Goal: Task Accomplishment & Management: Use online tool/utility

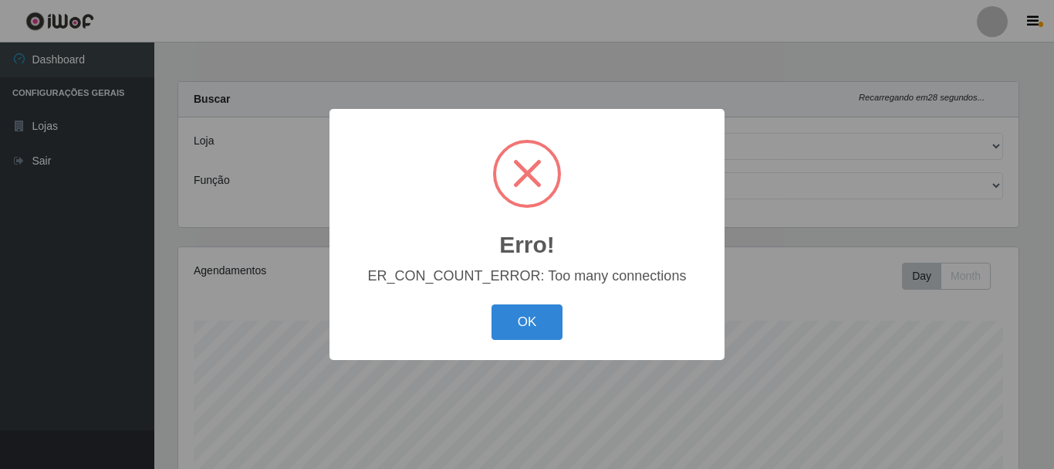
select select "513"
select select "1"
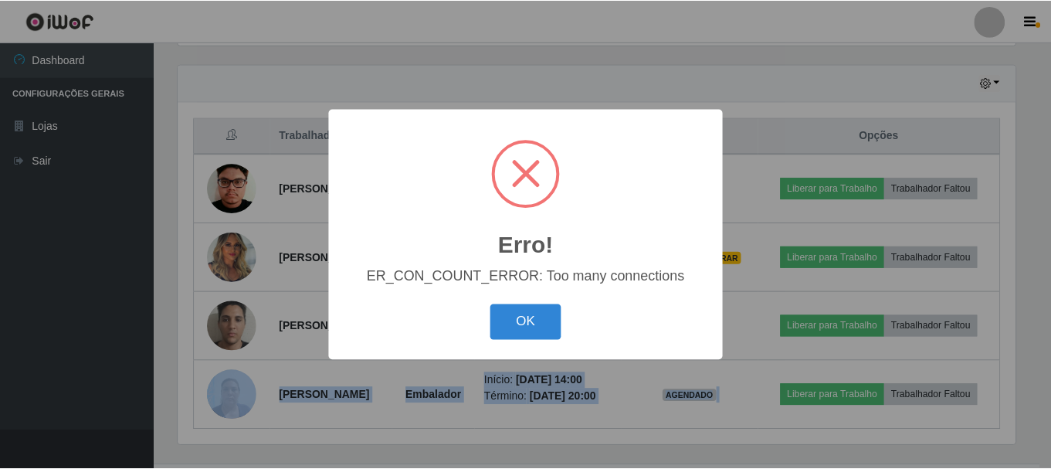
scroll to position [320, 841]
click at [520, 312] on button "OK" at bounding box center [528, 322] width 72 height 36
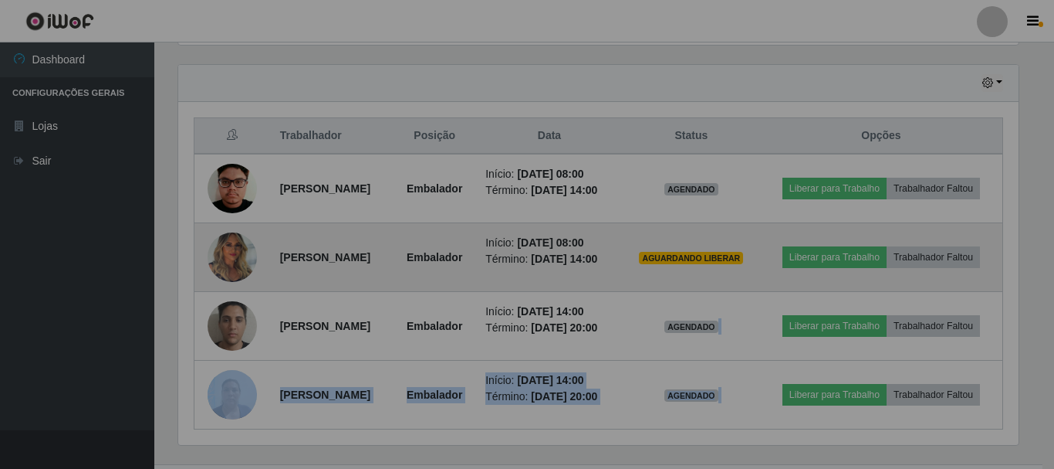
scroll to position [320, 848]
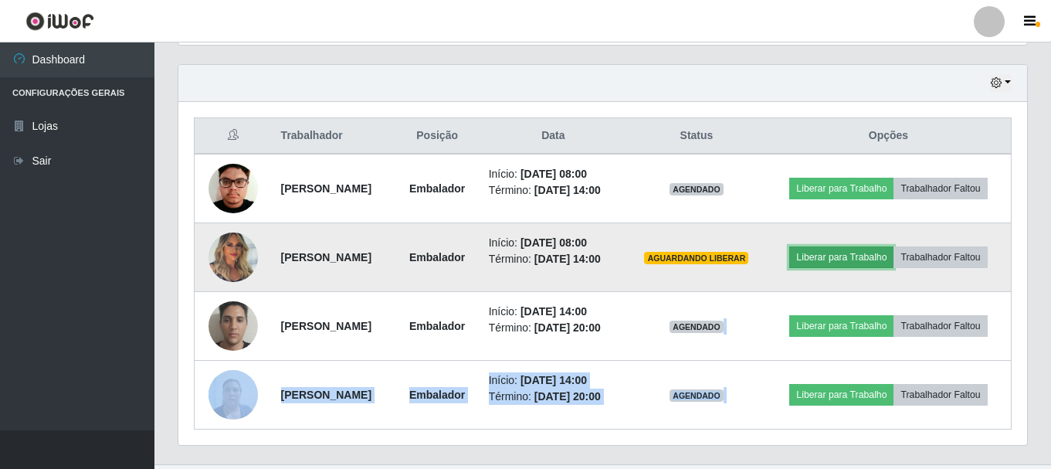
click at [893, 262] on button "Liberar para Trabalho" at bounding box center [841, 257] width 104 height 22
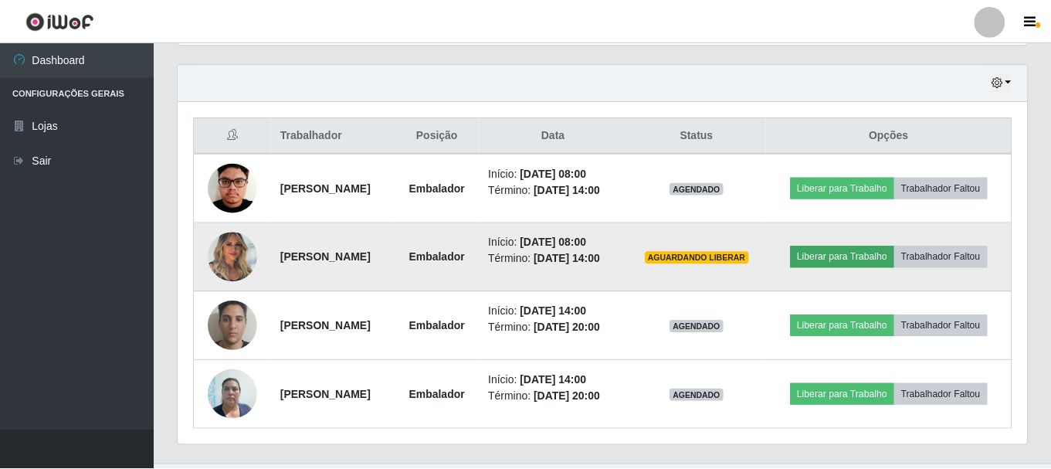
scroll to position [320, 841]
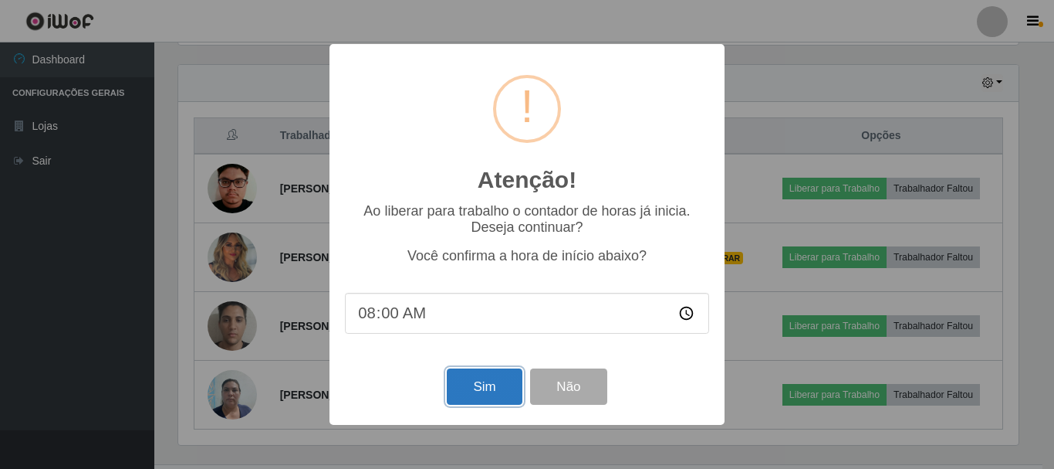
click at [501, 385] on button "Sim" at bounding box center [484, 386] width 75 height 36
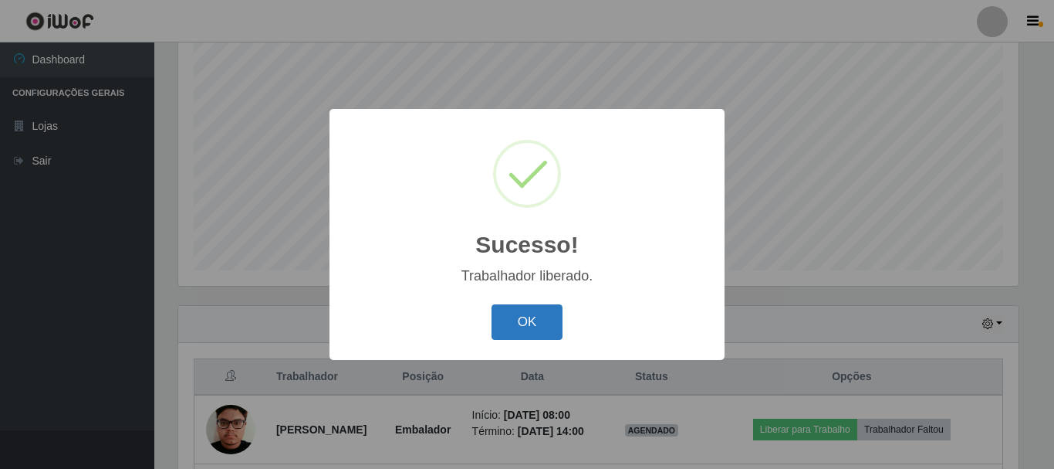
click at [562, 333] on button "OK" at bounding box center [528, 322] width 72 height 36
click at [562, 333] on div "Sucesso! × Trabalhador liberado. OK Cancel" at bounding box center [527, 234] width 1054 height 469
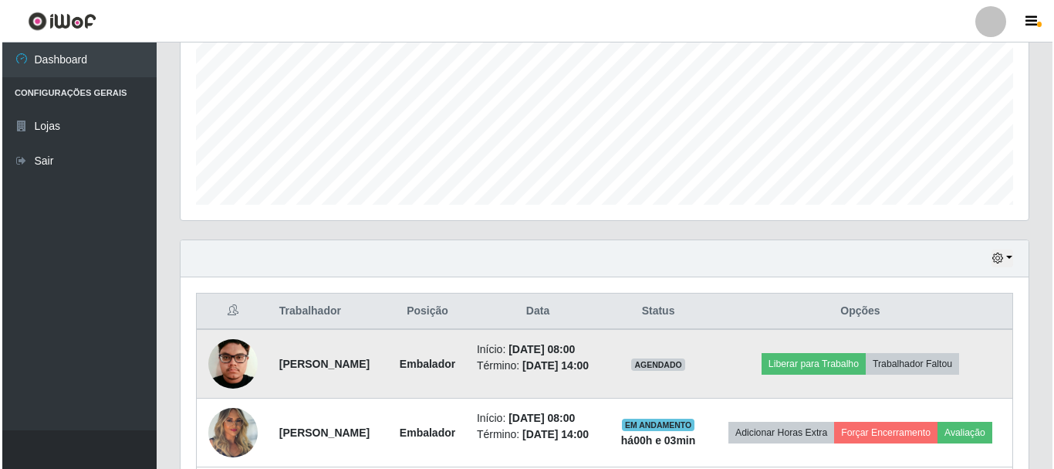
scroll to position [436, 0]
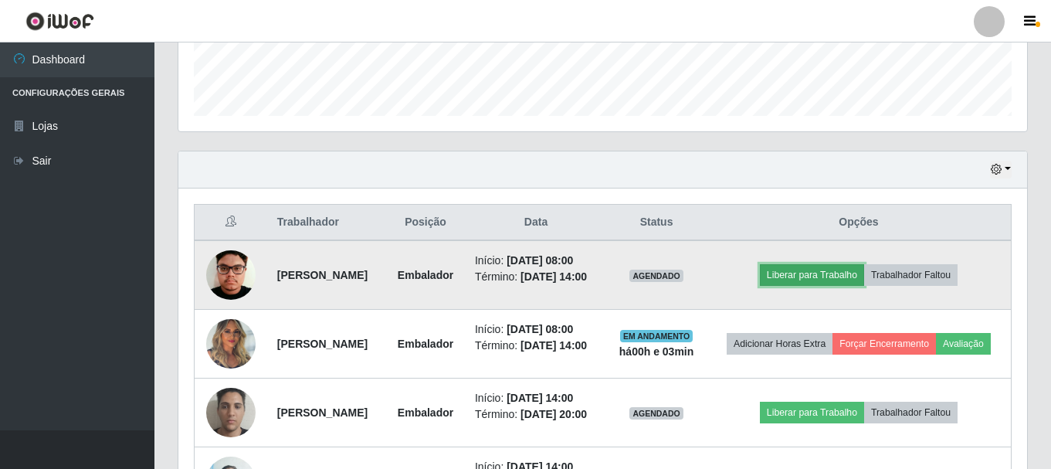
click at [861, 286] on button "Liberar para Trabalho" at bounding box center [812, 275] width 104 height 22
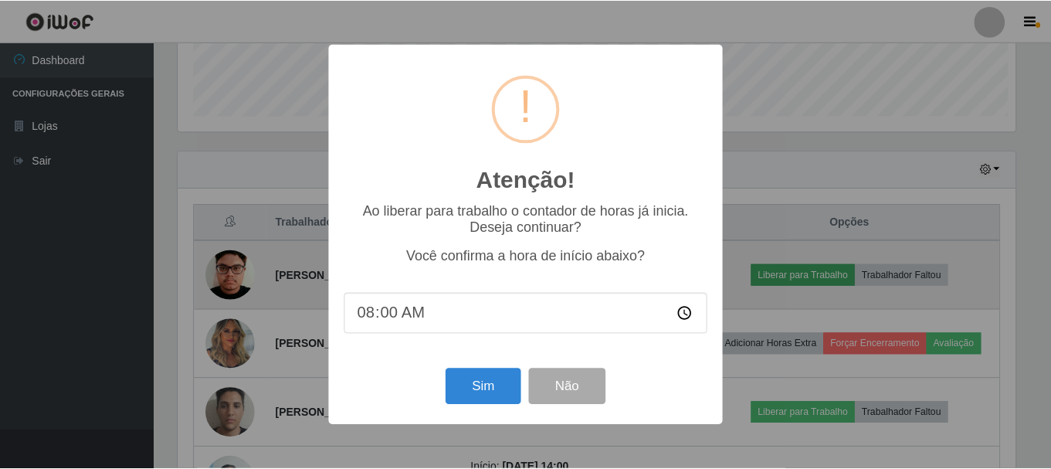
scroll to position [320, 841]
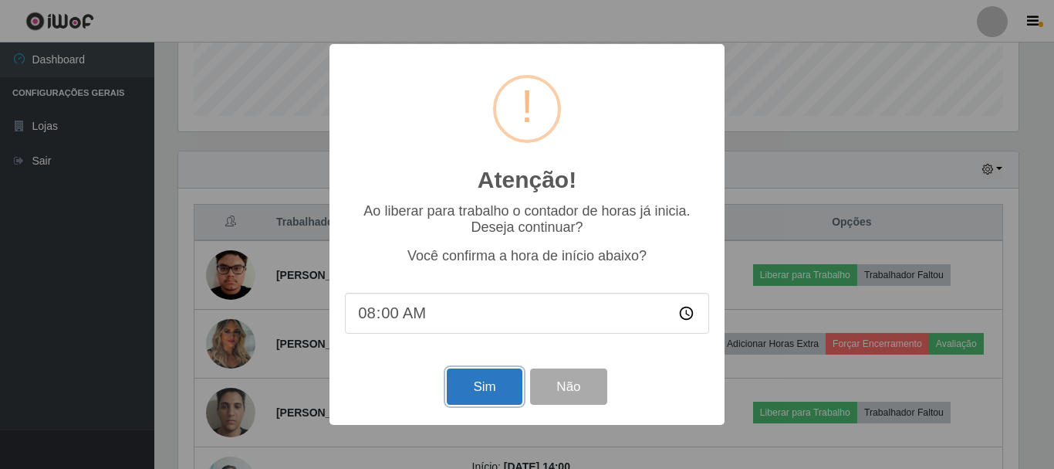
click at [489, 385] on button "Sim" at bounding box center [484, 386] width 75 height 36
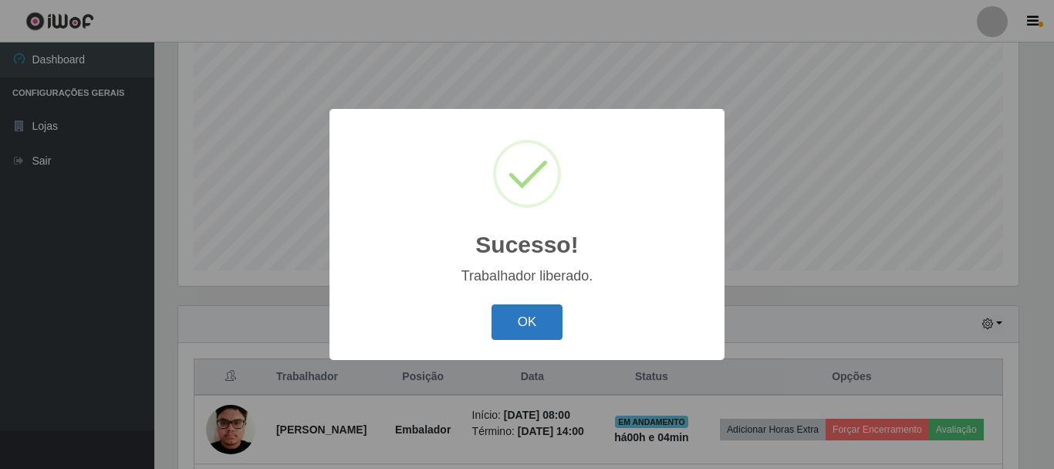
click at [544, 335] on button "OK" at bounding box center [528, 322] width 72 height 36
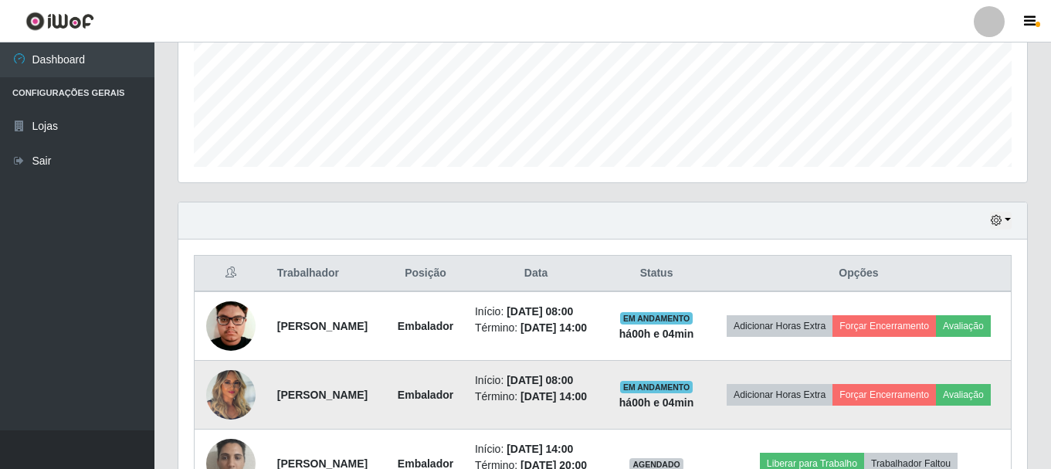
scroll to position [386, 0]
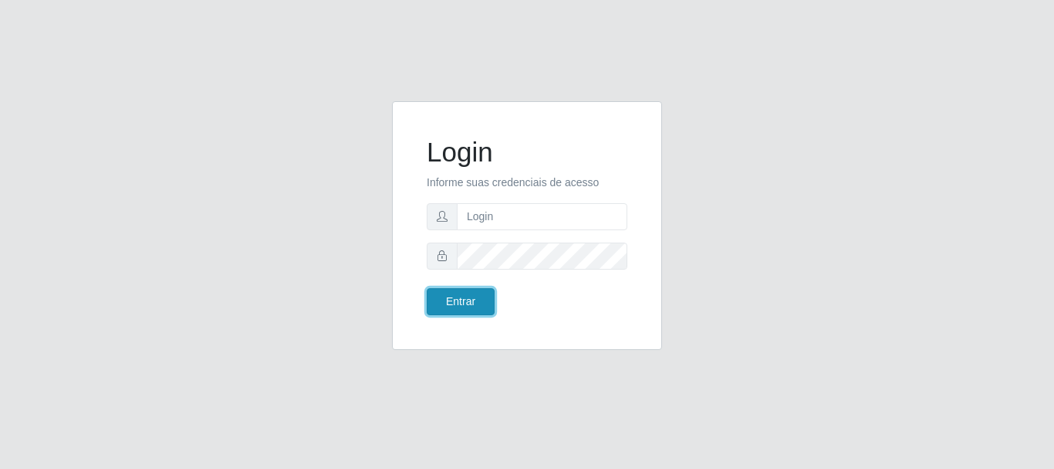
click at [478, 291] on button "Entrar" at bounding box center [461, 301] width 68 height 27
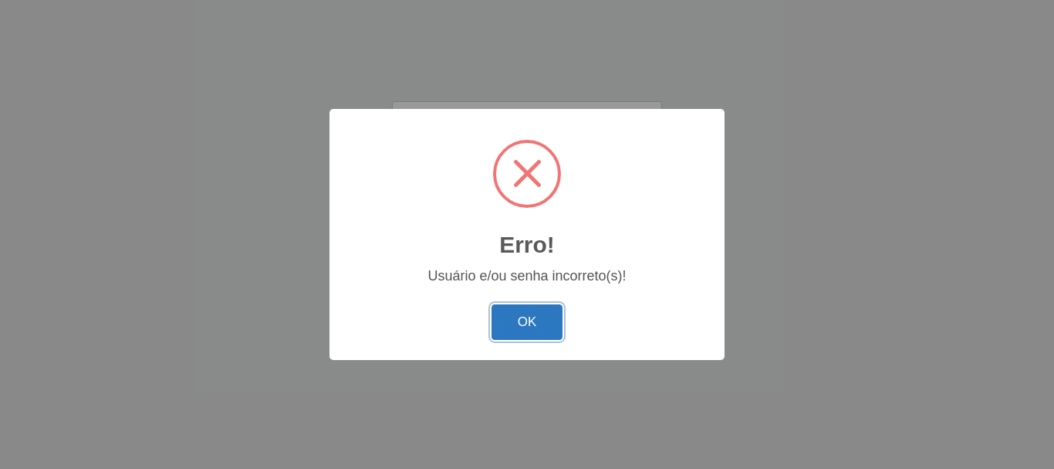
click at [531, 327] on button "OK" at bounding box center [528, 322] width 72 height 36
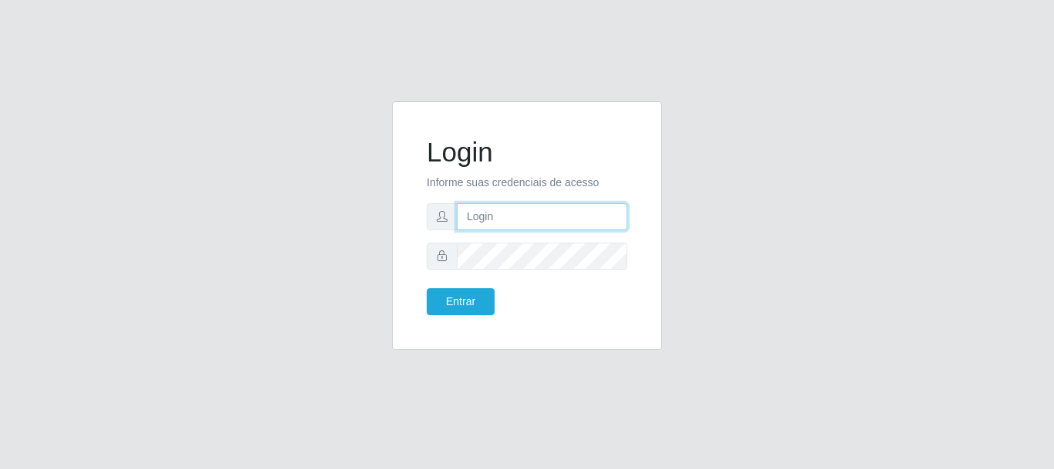
click at [516, 219] on input "text" at bounding box center [542, 216] width 171 height 27
click at [526, 222] on input "text" at bounding box center [542, 216] width 171 height 27
type input "[EMAIL_ADDRESS][DOMAIN_NAME]"
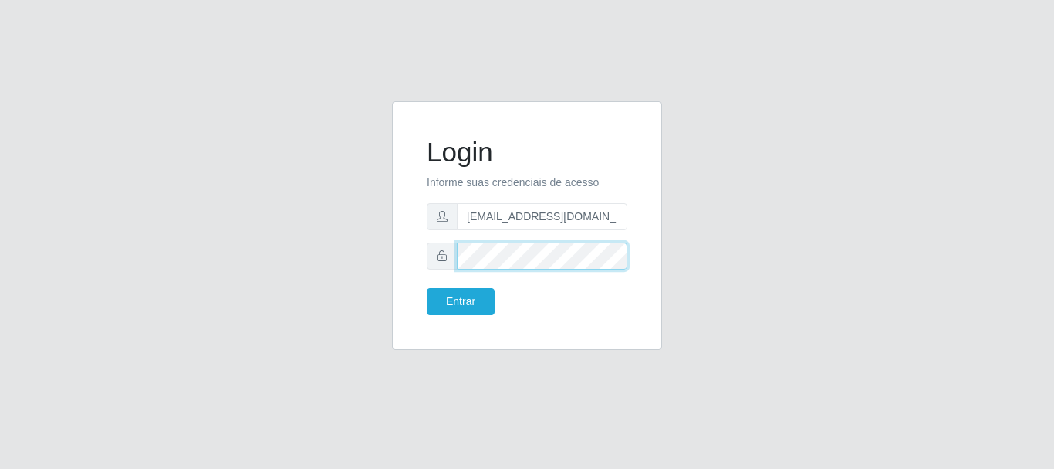
click at [427, 288] on button "Entrar" at bounding box center [461, 301] width 68 height 27
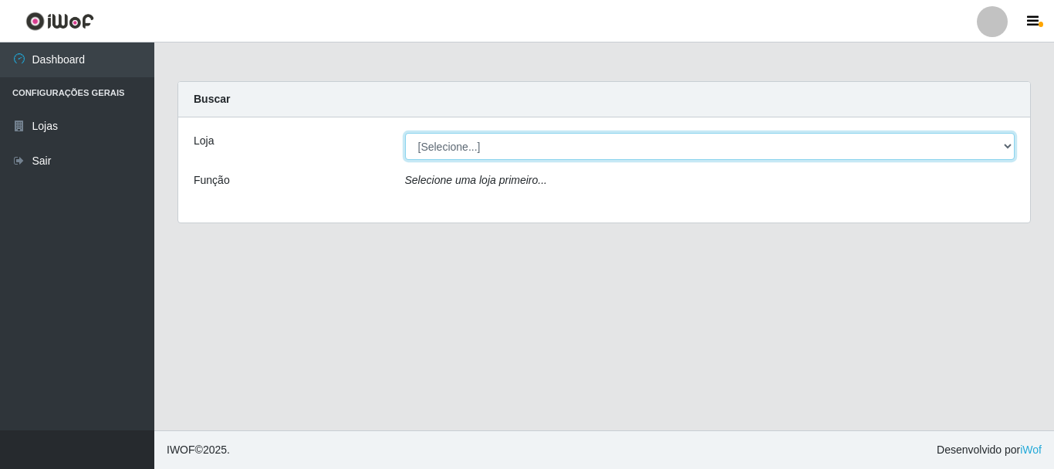
click at [1014, 144] on select "[Selecione...] Hiper Queiroz - [GEOGRAPHIC_DATA]" at bounding box center [710, 146] width 611 height 27
select select "513"
click at [405, 133] on select "[Selecione...] Hiper Queiroz - [GEOGRAPHIC_DATA]" at bounding box center [710, 146] width 611 height 27
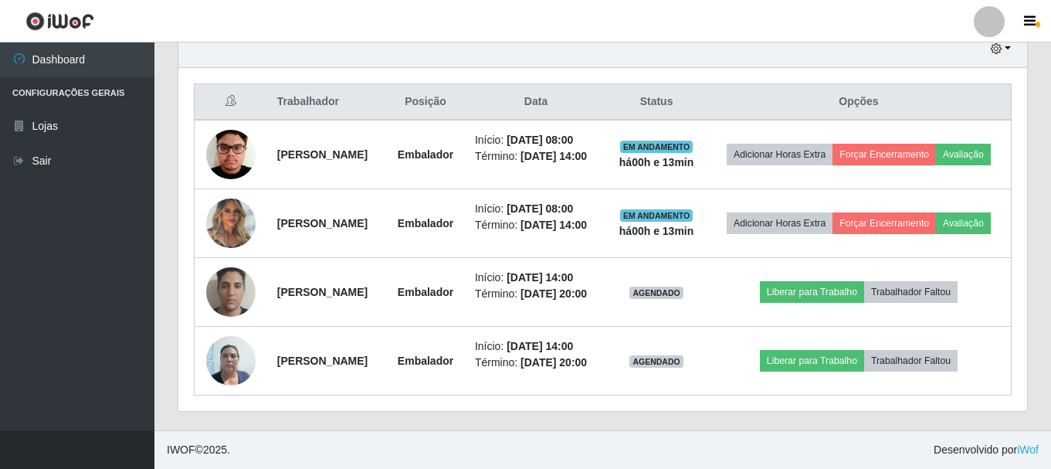
scroll to position [618, 0]
